Goal: Information Seeking & Learning: Learn about a topic

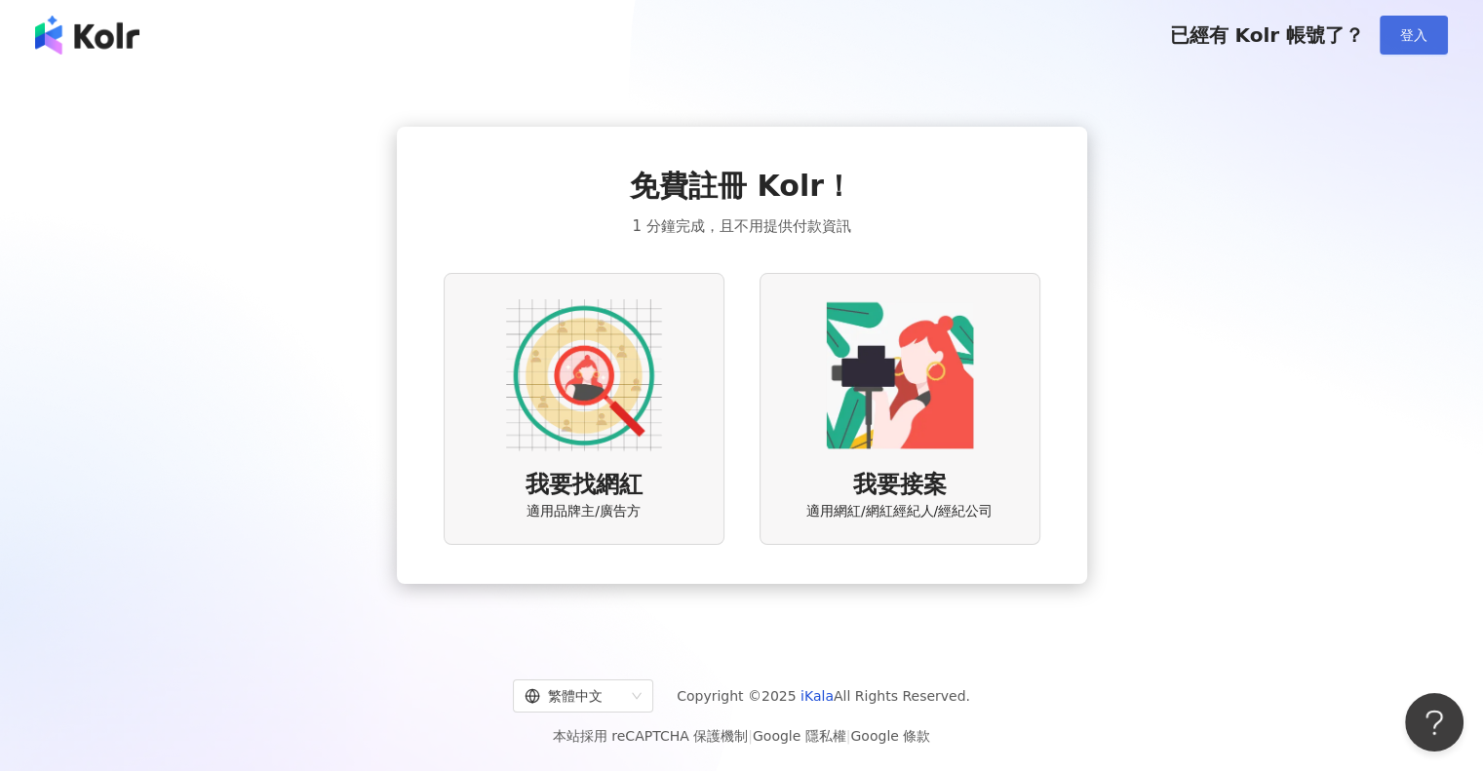
click at [1404, 41] on span "登入" at bounding box center [1413, 35] width 27 height 16
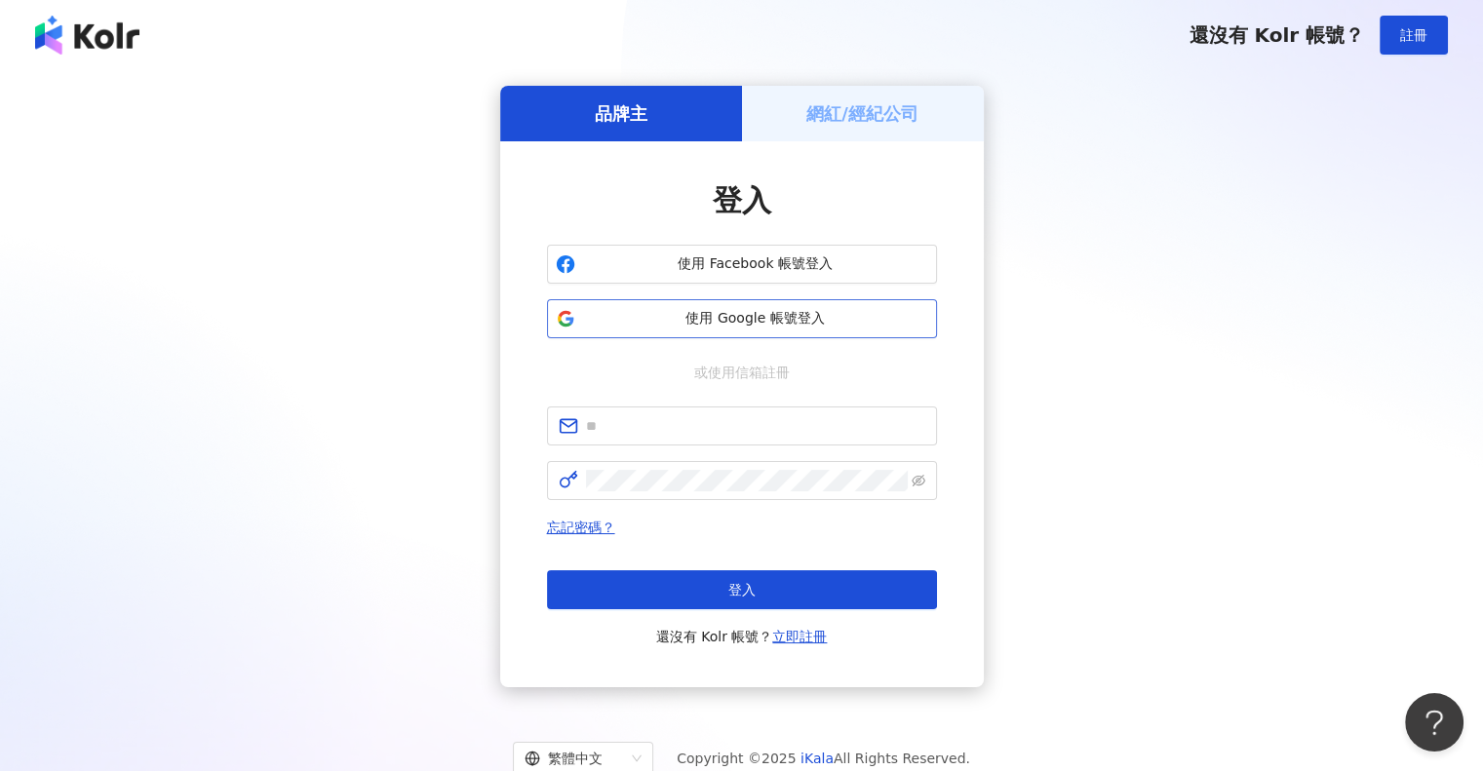
click at [729, 315] on span "使用 Google 帳號登入" at bounding box center [755, 318] width 345 height 19
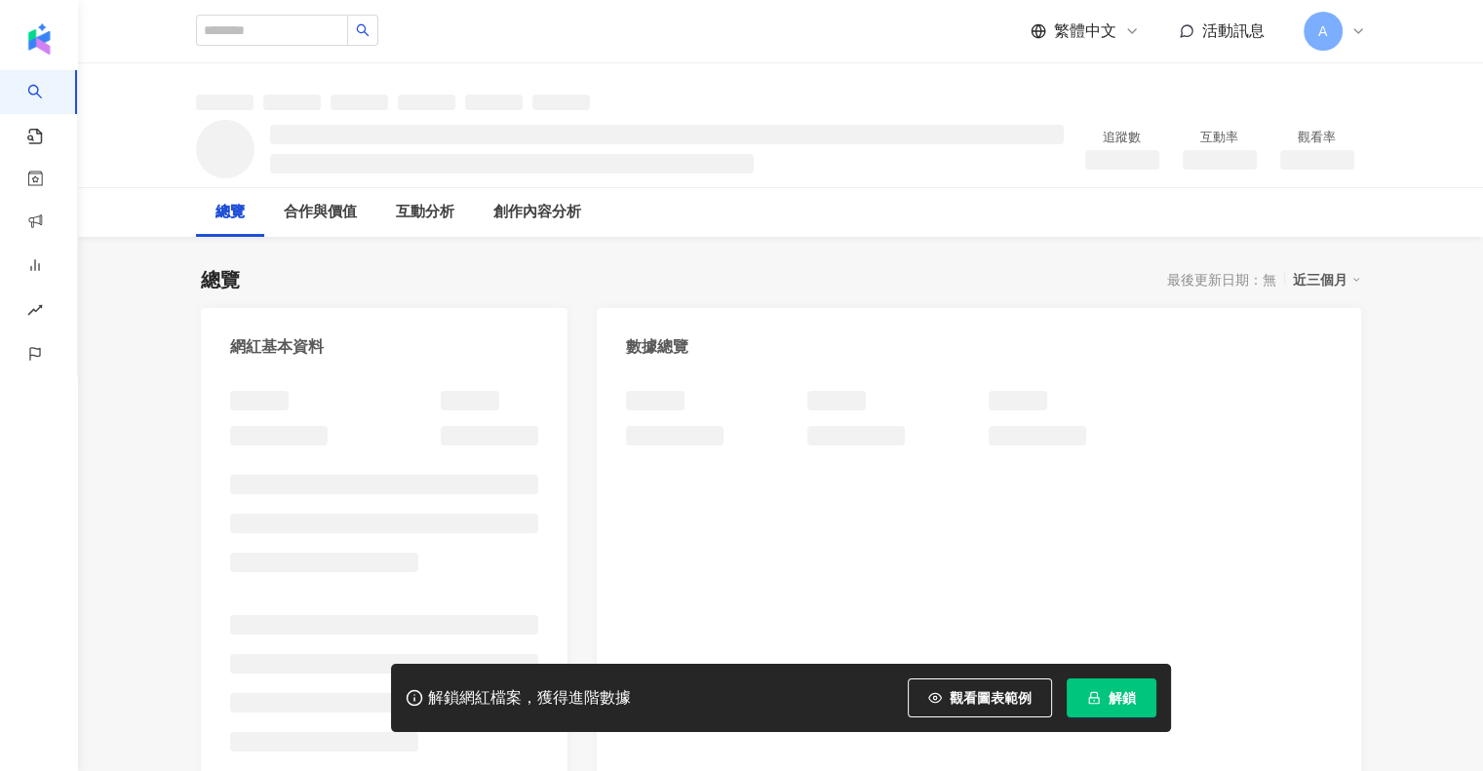
click at [1096, 691] on icon "lock" at bounding box center [1094, 698] width 14 height 14
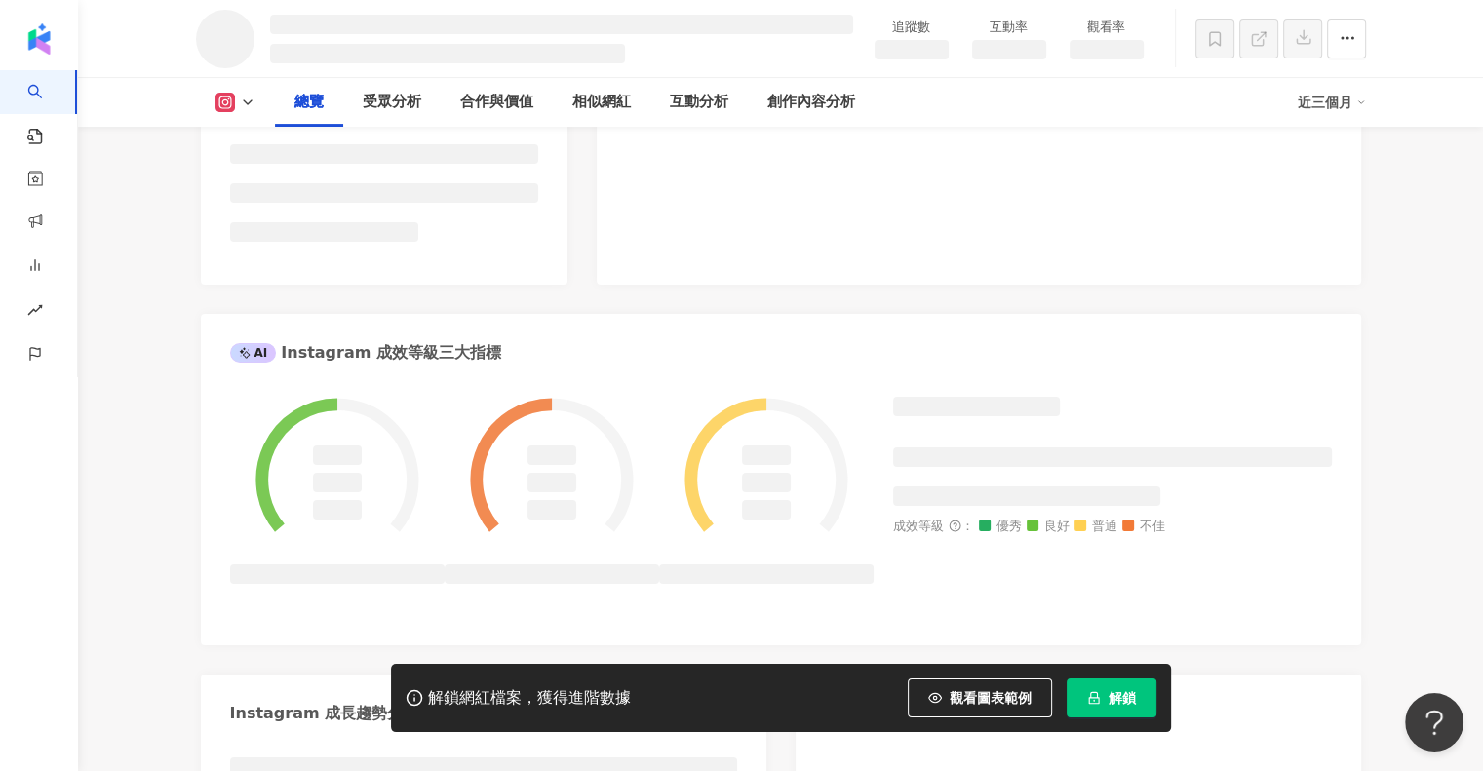
scroll to position [120, 0]
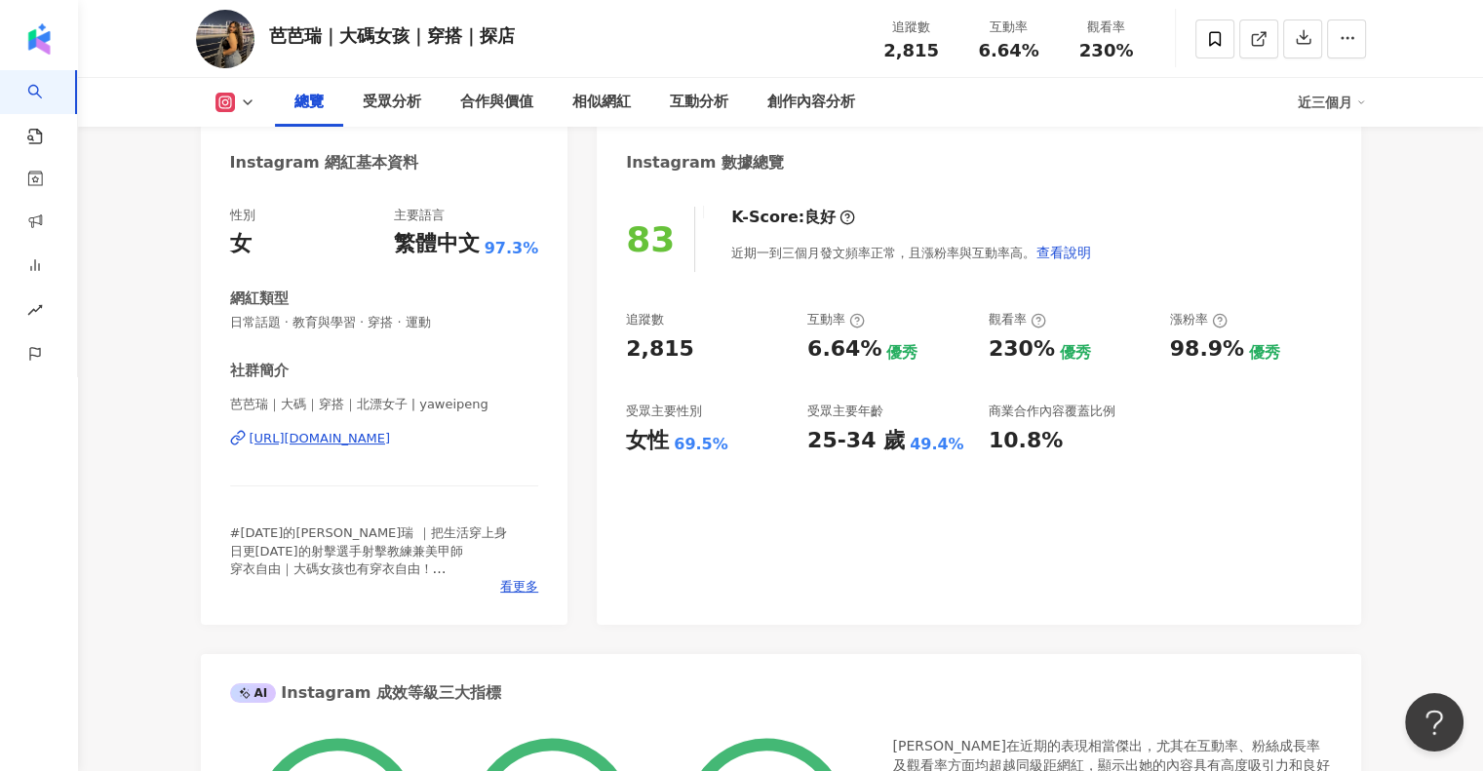
scroll to position [217, 0]
